Goal: Task Accomplishment & Management: Manage account settings

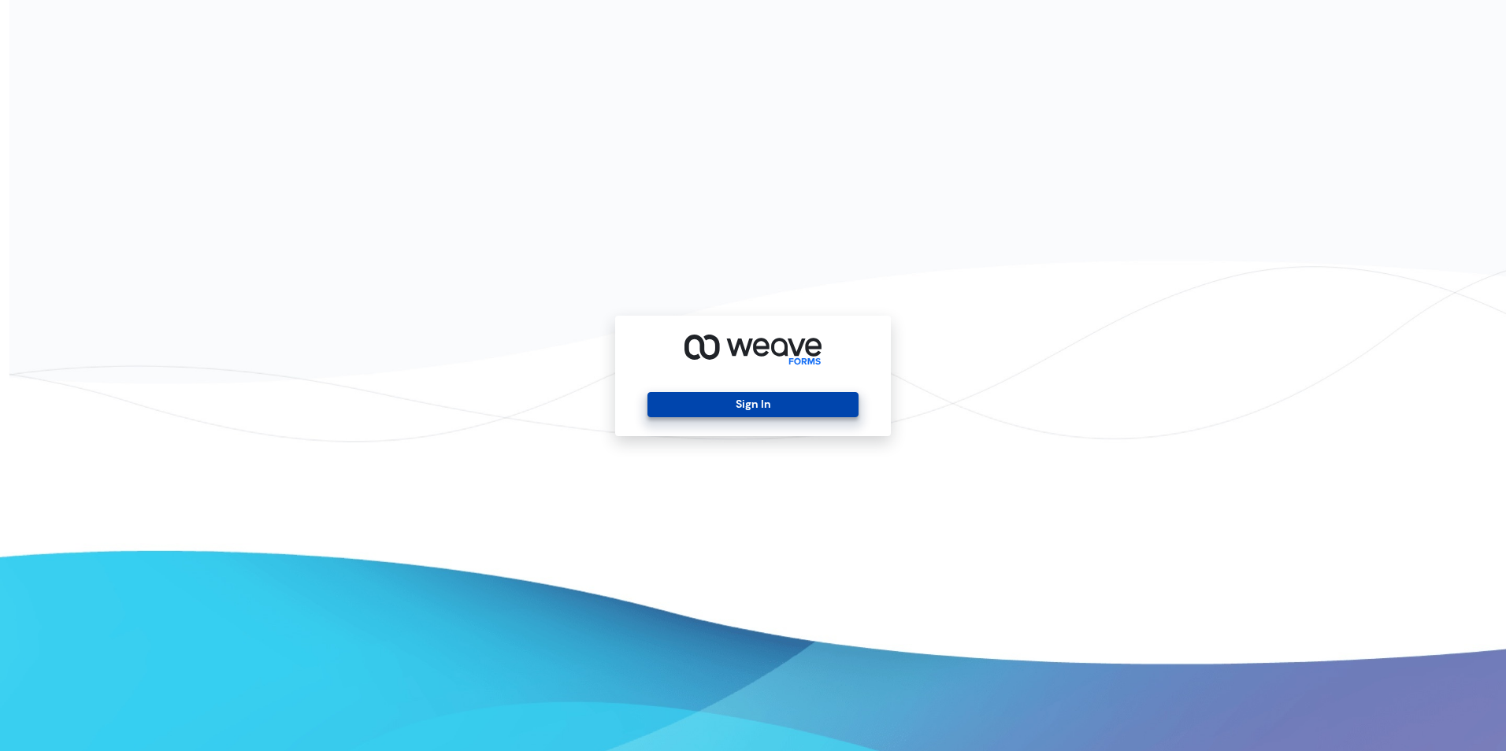
click at [722, 400] on button "Sign In" at bounding box center [752, 404] width 210 height 25
